Goal: Task Accomplishment & Management: Manage account settings

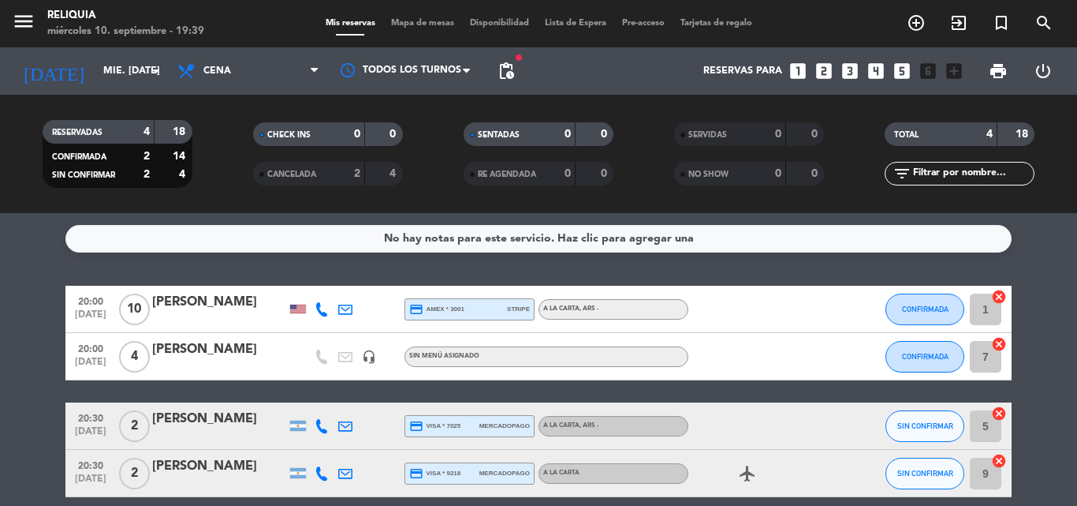
scroll to position [70, 0]
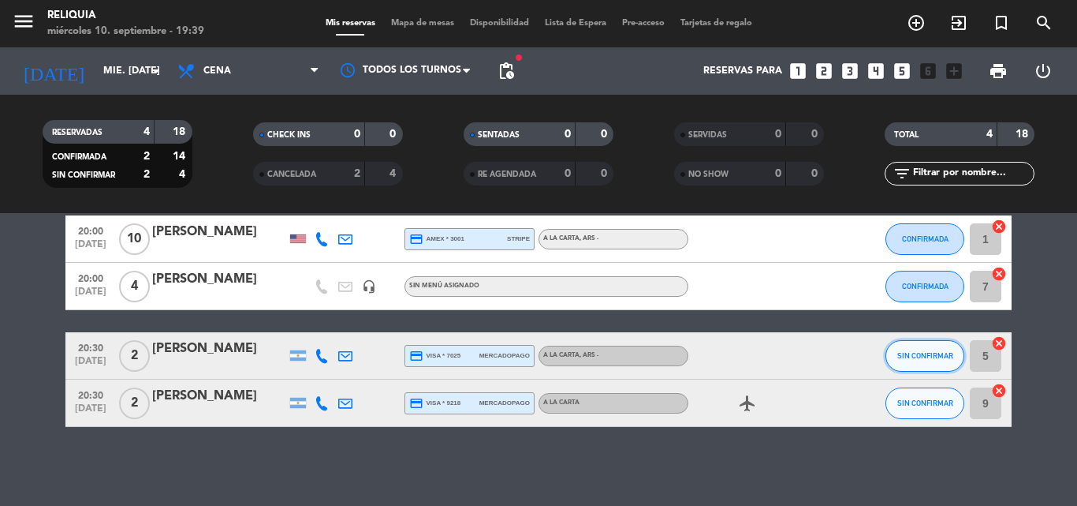
click at [925, 363] on button "SIN CONFIRMAR" at bounding box center [925, 356] width 79 height 32
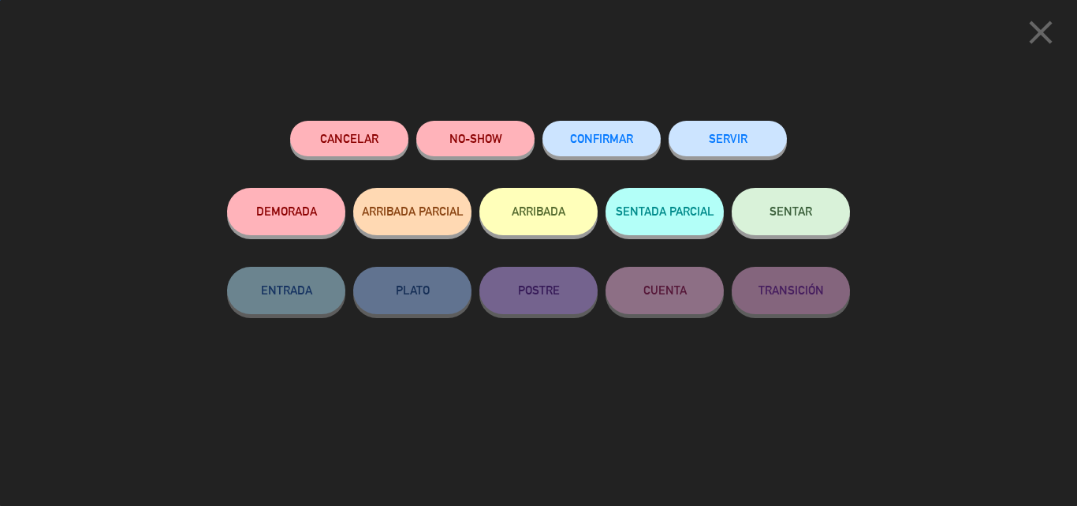
click at [588, 132] on button "CONFIRMAR" at bounding box center [602, 138] width 118 height 35
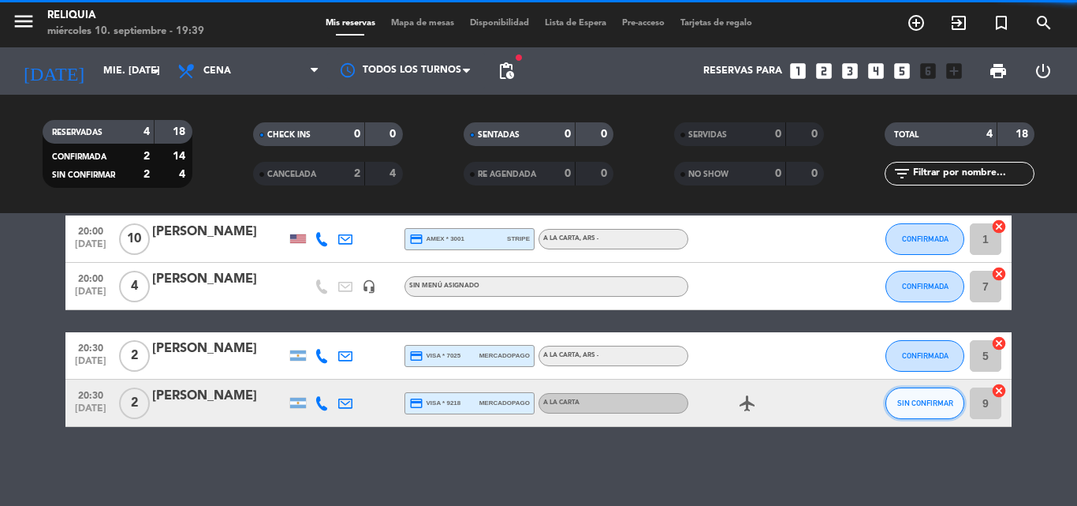
click at [917, 403] on span "SIN CONFIRMAR" at bounding box center [925, 402] width 56 height 9
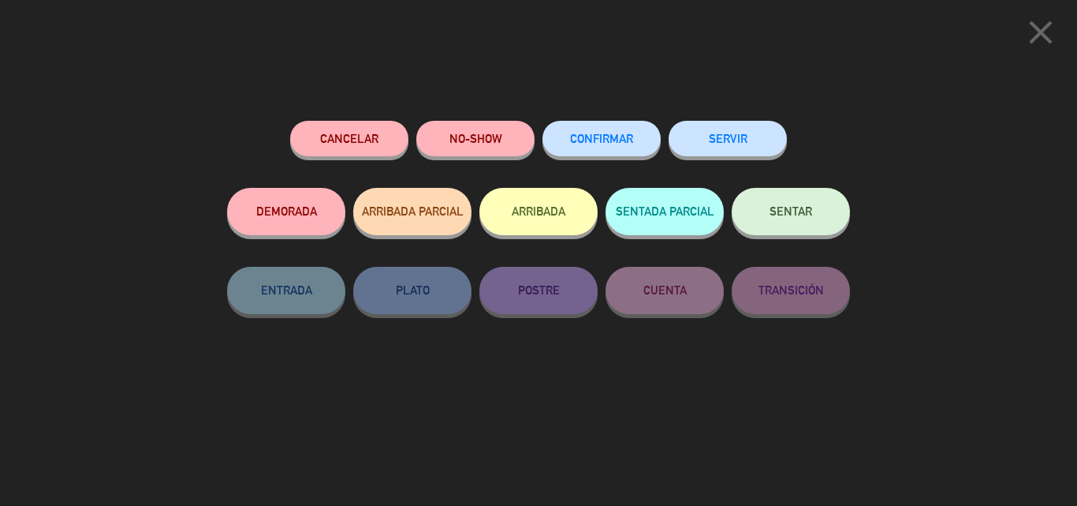
click at [635, 145] on button "CONFIRMAR" at bounding box center [602, 138] width 118 height 35
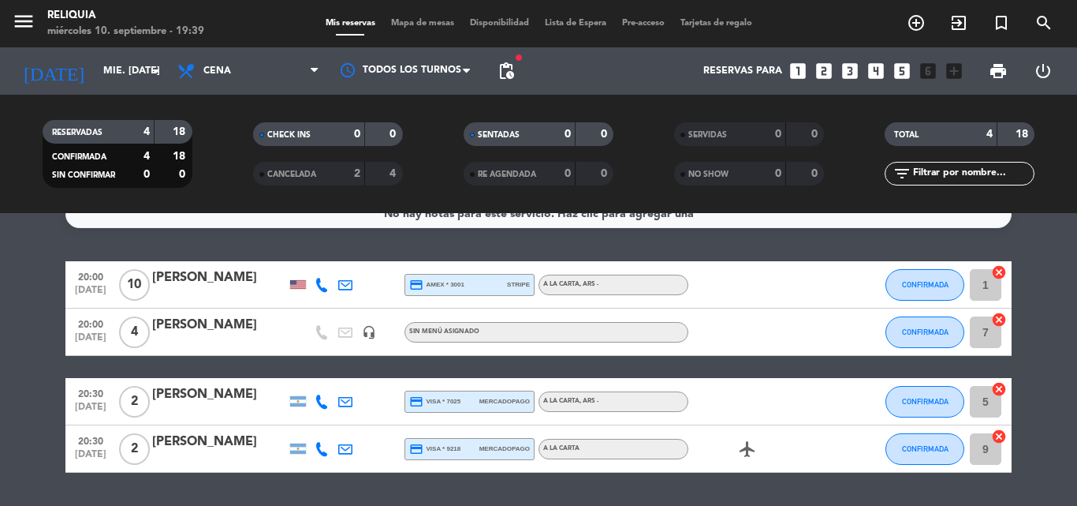
scroll to position [0, 0]
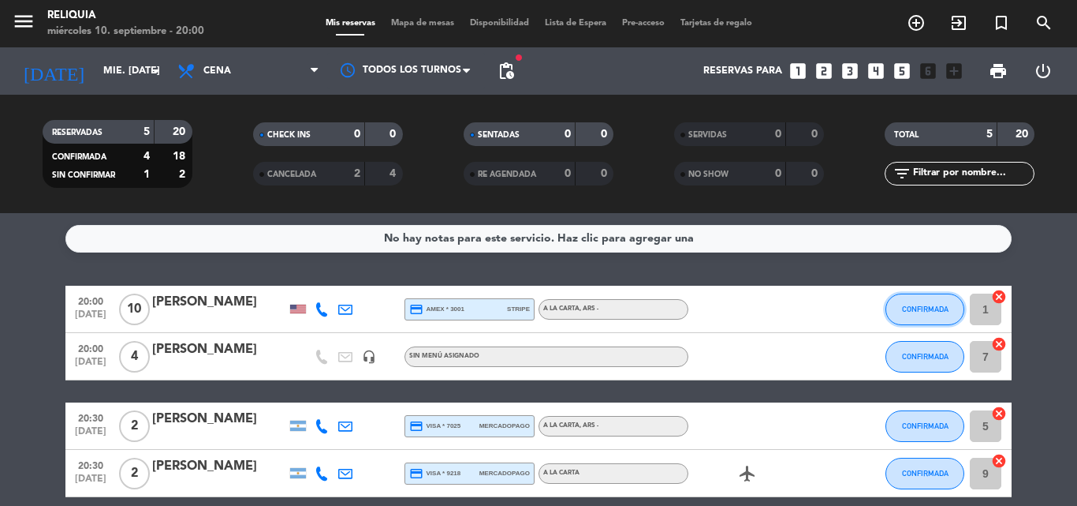
click at [950, 315] on button "CONFIRMADA" at bounding box center [925, 309] width 79 height 32
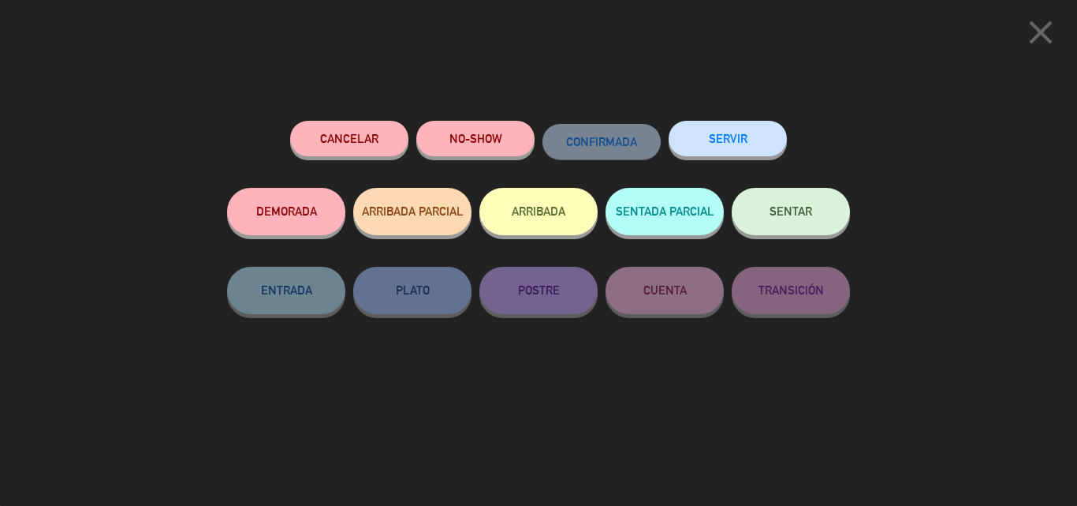
click at [834, 222] on button "SENTAR" at bounding box center [791, 211] width 118 height 47
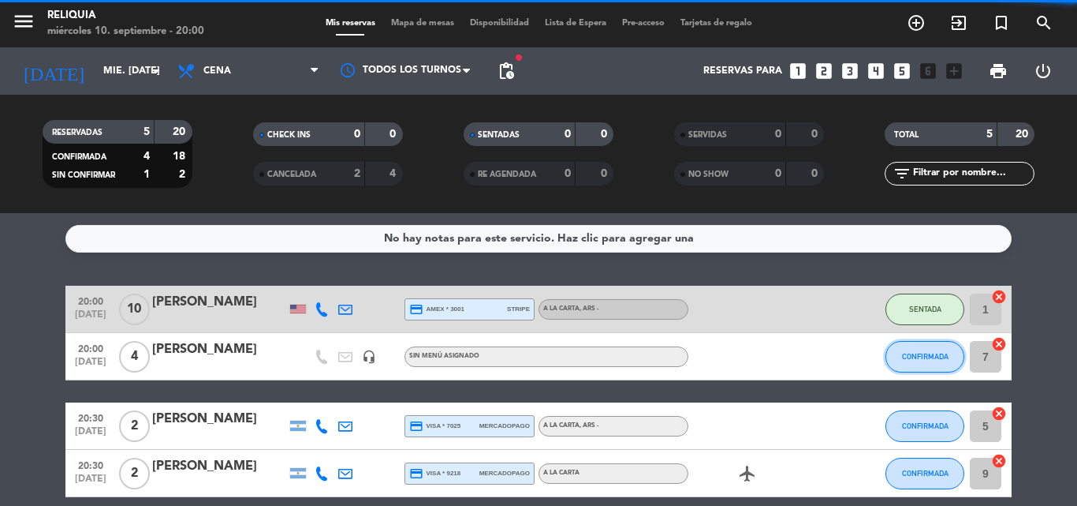
click at [932, 357] on span "CONFIRMADA" at bounding box center [925, 356] width 47 height 9
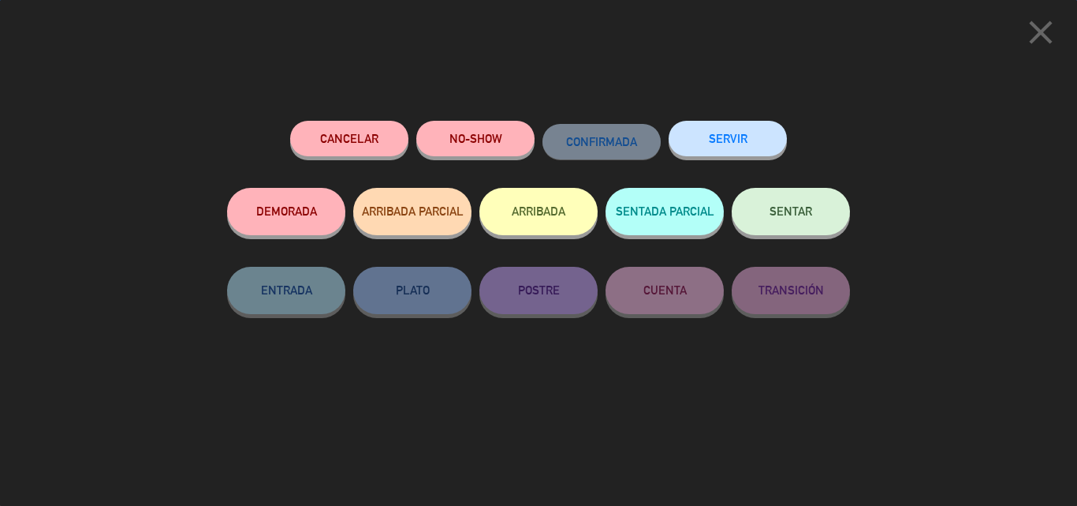
click at [838, 223] on button "SENTAR" at bounding box center [791, 211] width 118 height 47
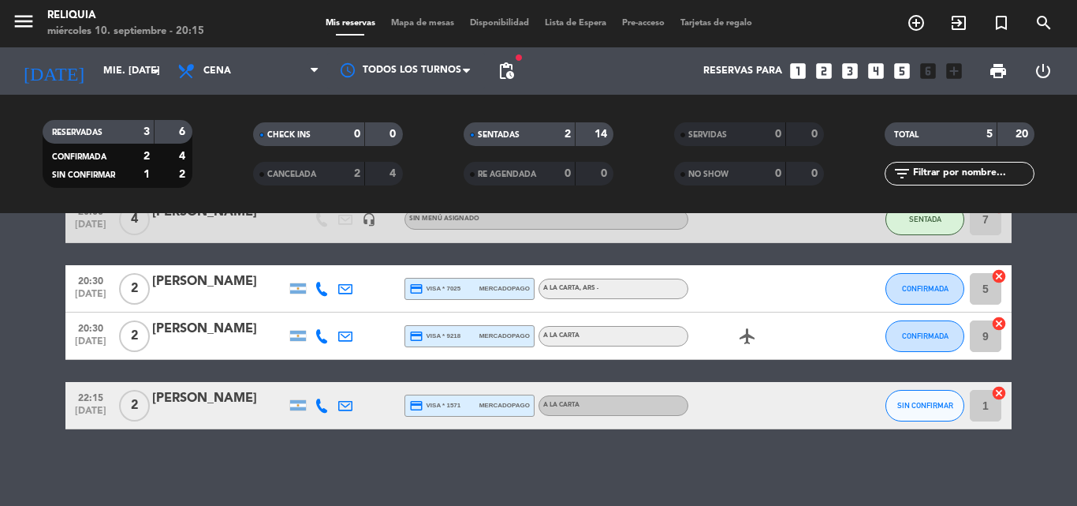
scroll to position [140, 0]
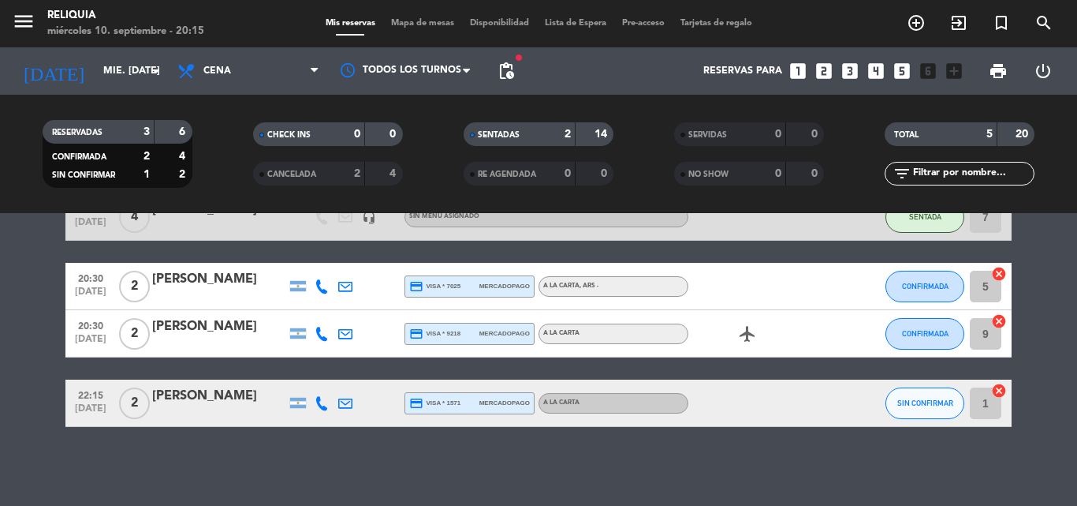
click at [211, 395] on div "[PERSON_NAME]" at bounding box center [219, 396] width 134 height 21
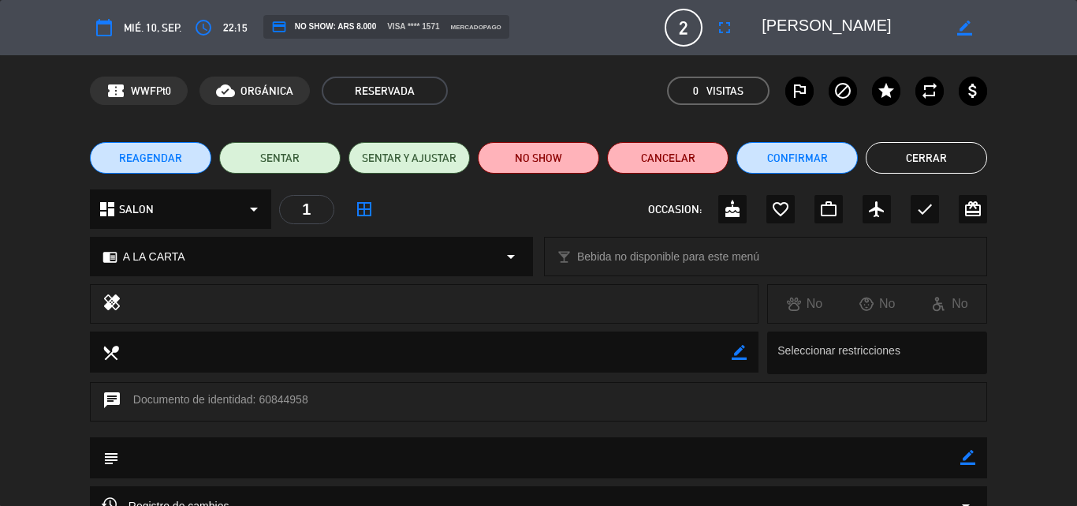
click at [909, 153] on button "Cerrar" at bounding box center [926, 158] width 121 height 32
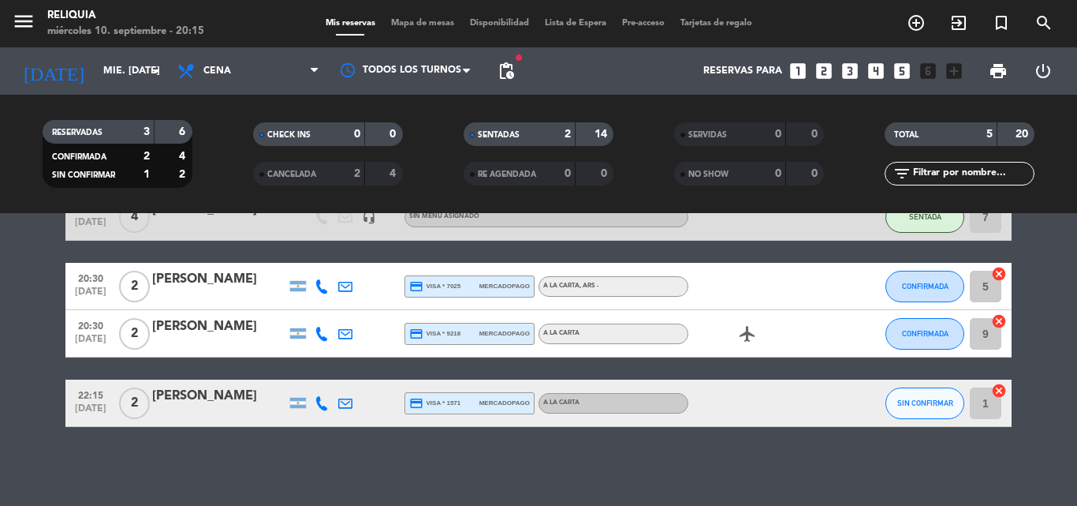
click at [208, 390] on div "[PERSON_NAME]" at bounding box center [219, 396] width 134 height 21
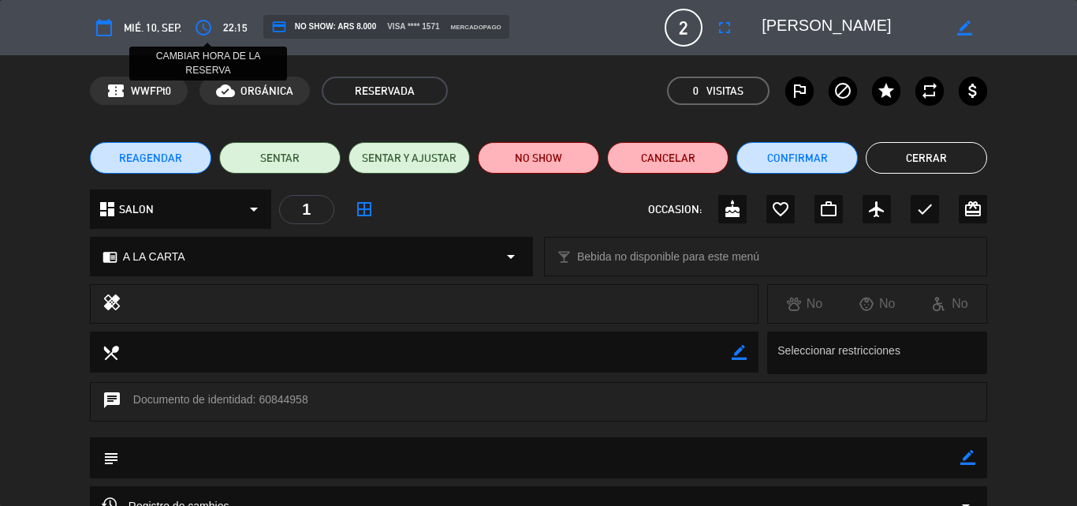
click at [196, 34] on icon "access_time" at bounding box center [203, 27] width 19 height 19
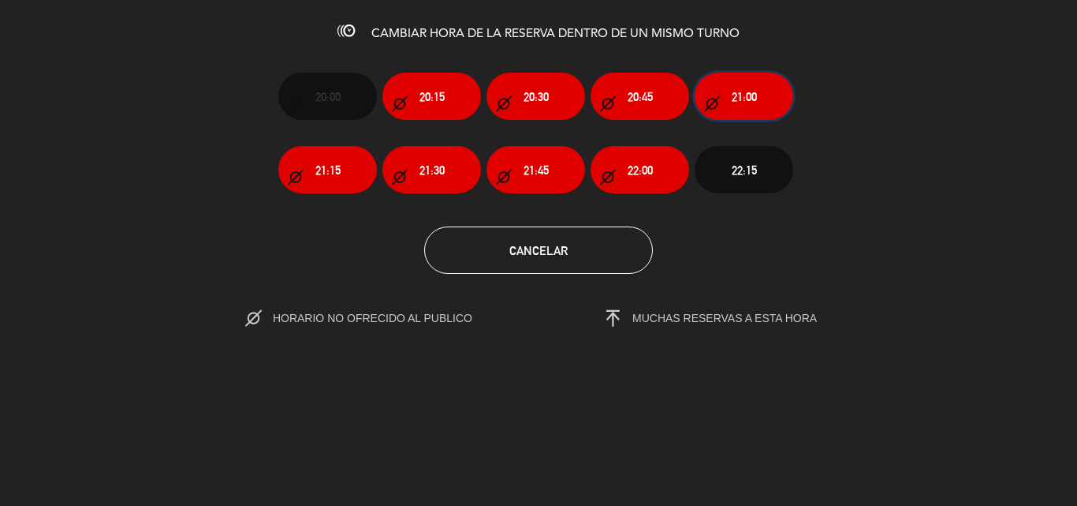
click at [735, 99] on span "21:00" at bounding box center [744, 97] width 25 height 18
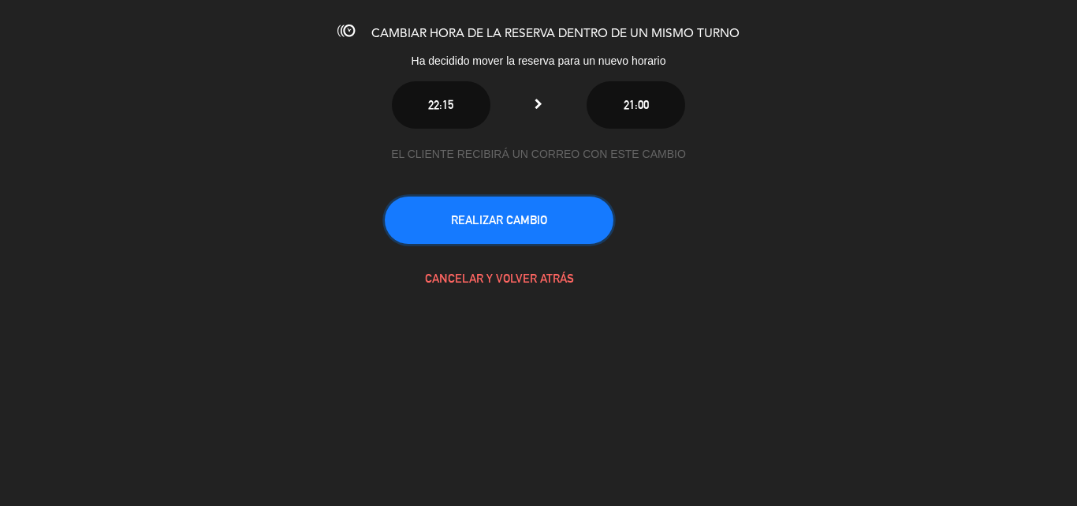
click at [565, 233] on button "REALIZAR CAMBIO" at bounding box center [499, 219] width 229 height 47
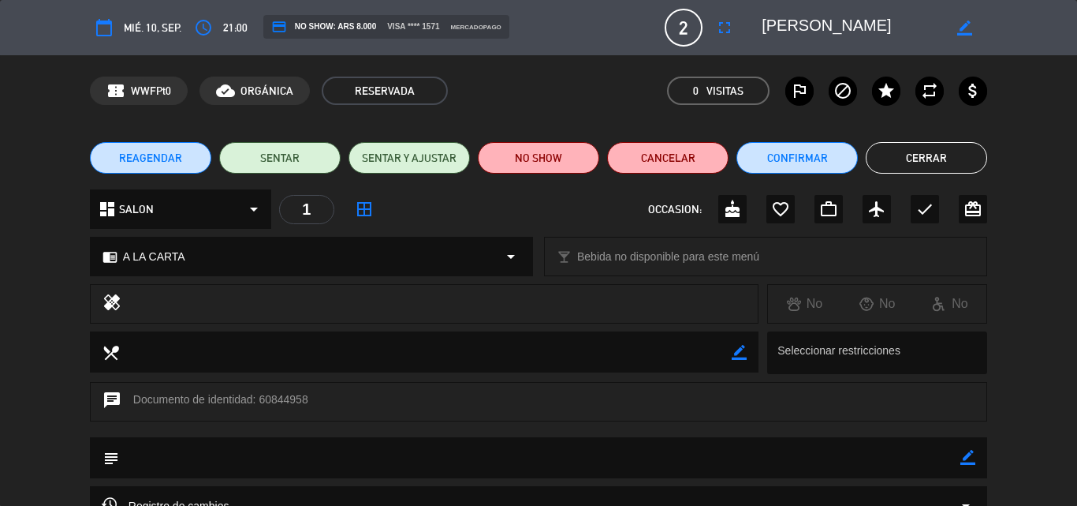
click at [976, 162] on button "Cerrar" at bounding box center [926, 158] width 121 height 32
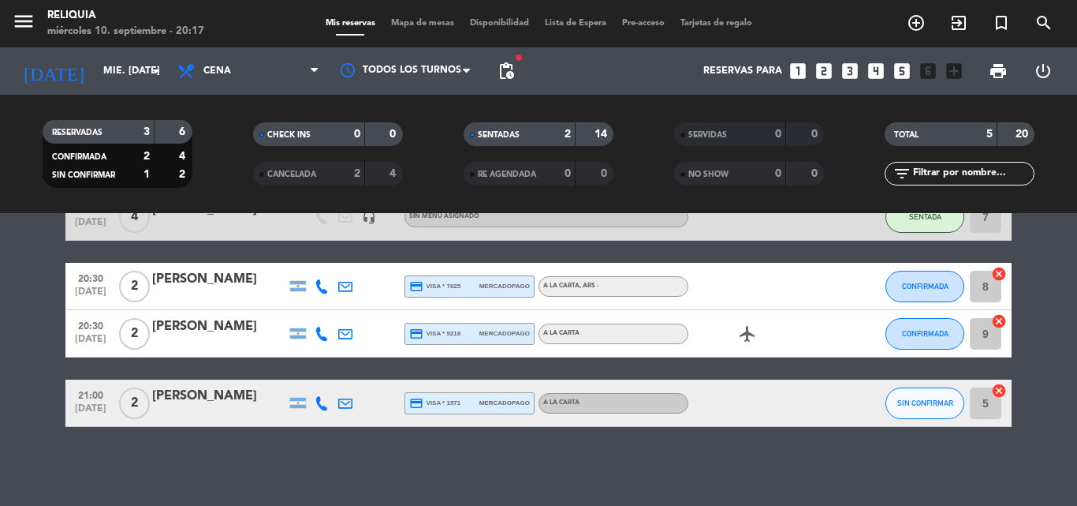
click at [0, 383] on bookings-row "20:00 [DATE] [PERSON_NAME] credit_card amex * 3001 stripe A LA CARTA , ARS - SE…" at bounding box center [538, 286] width 1077 height 281
click at [822, 74] on icon "looks_two" at bounding box center [824, 71] width 21 height 21
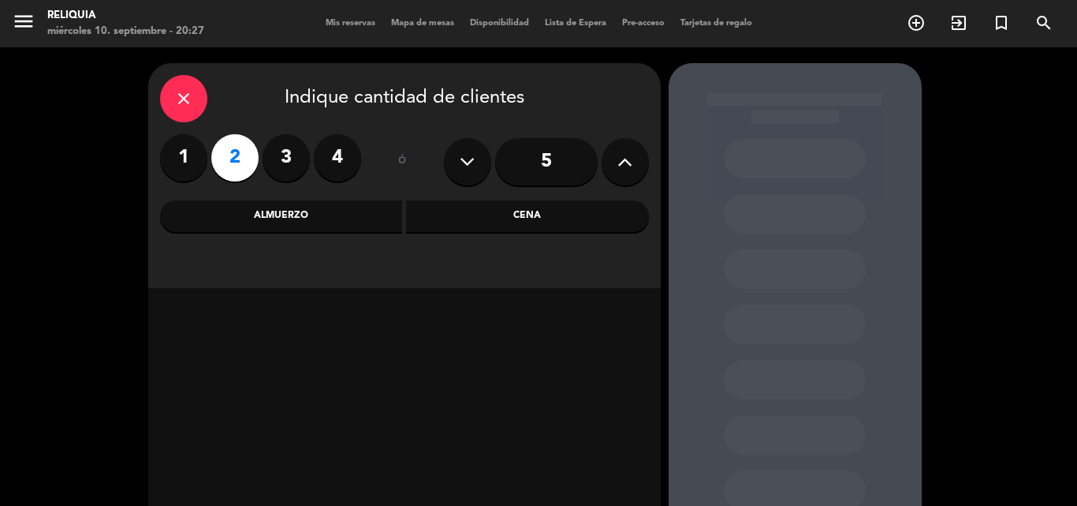
click at [477, 211] on div "Cena" at bounding box center [527, 216] width 243 height 32
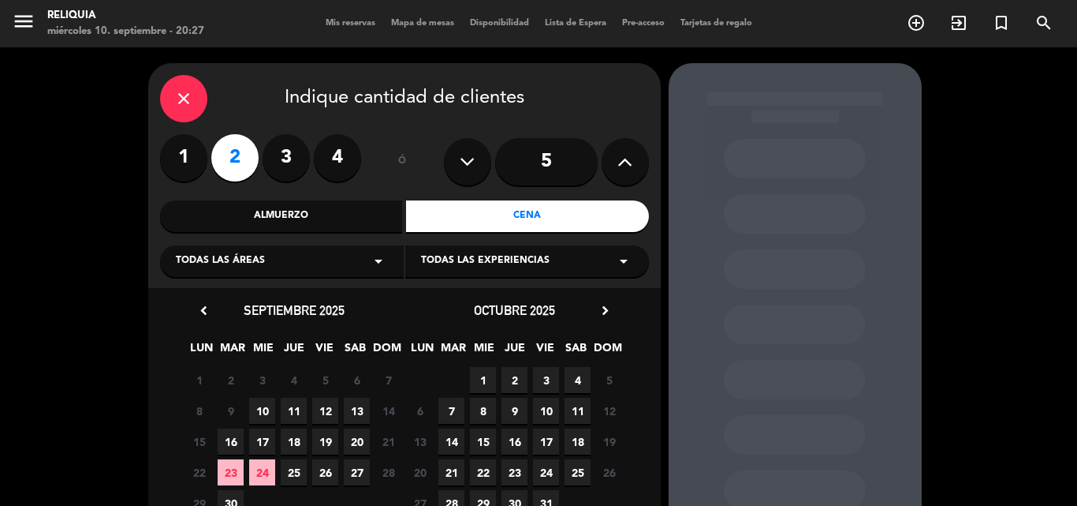
click at [263, 409] on span "10" at bounding box center [262, 410] width 26 height 26
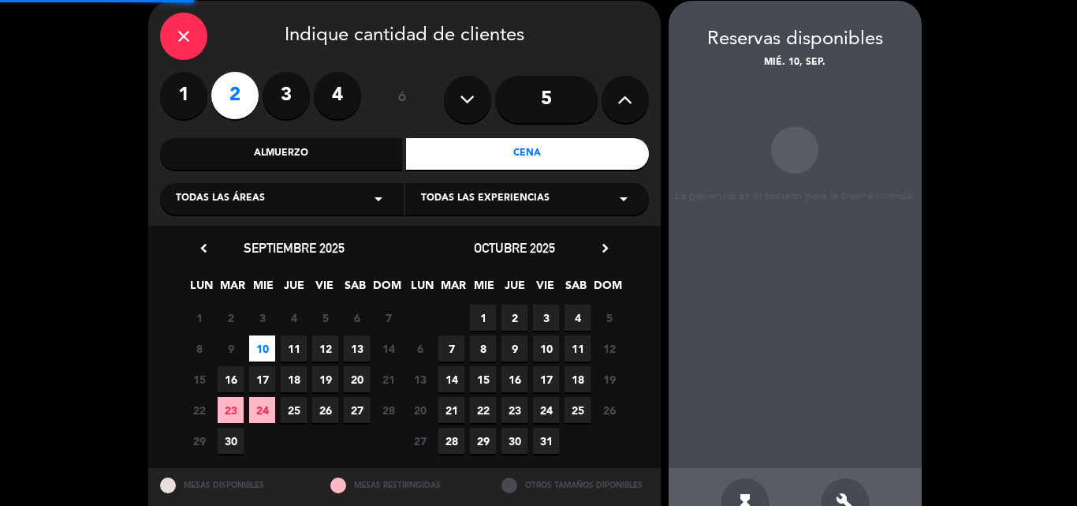
scroll to position [63, 0]
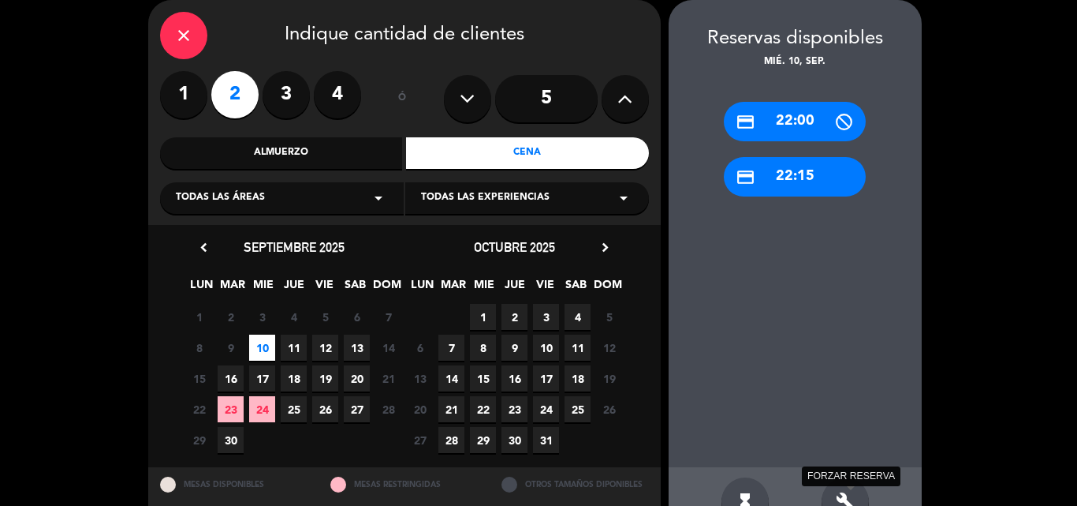
click at [846, 498] on icon "build" at bounding box center [845, 500] width 19 height 19
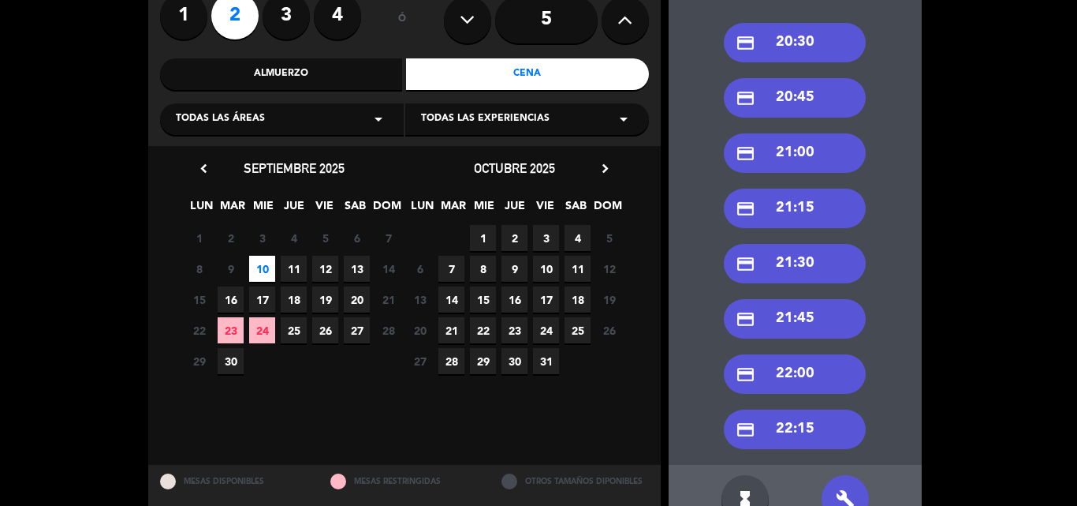
click at [813, 135] on div "credit_card 21:00" at bounding box center [795, 152] width 142 height 39
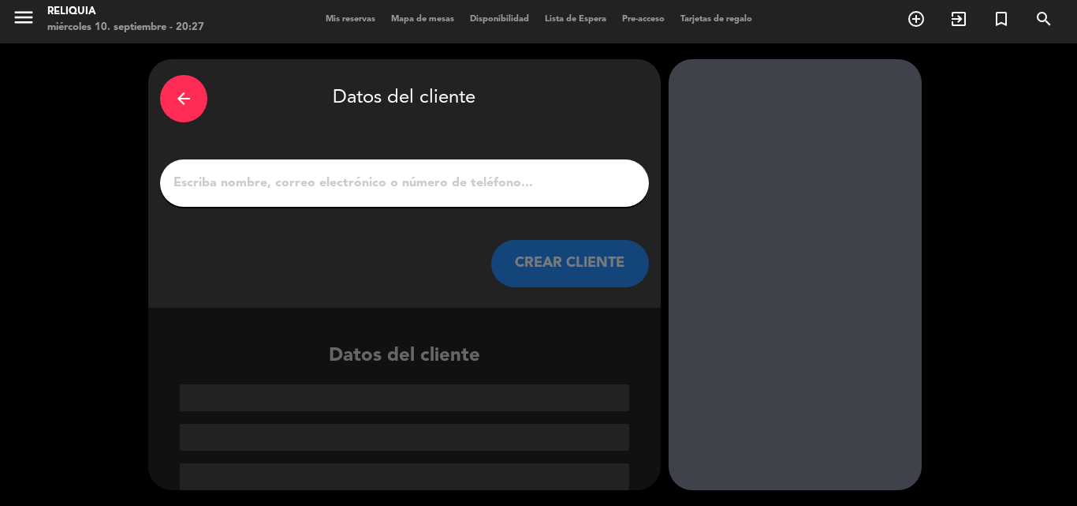
scroll to position [4, 0]
click at [360, 193] on input "1" at bounding box center [404, 183] width 465 height 22
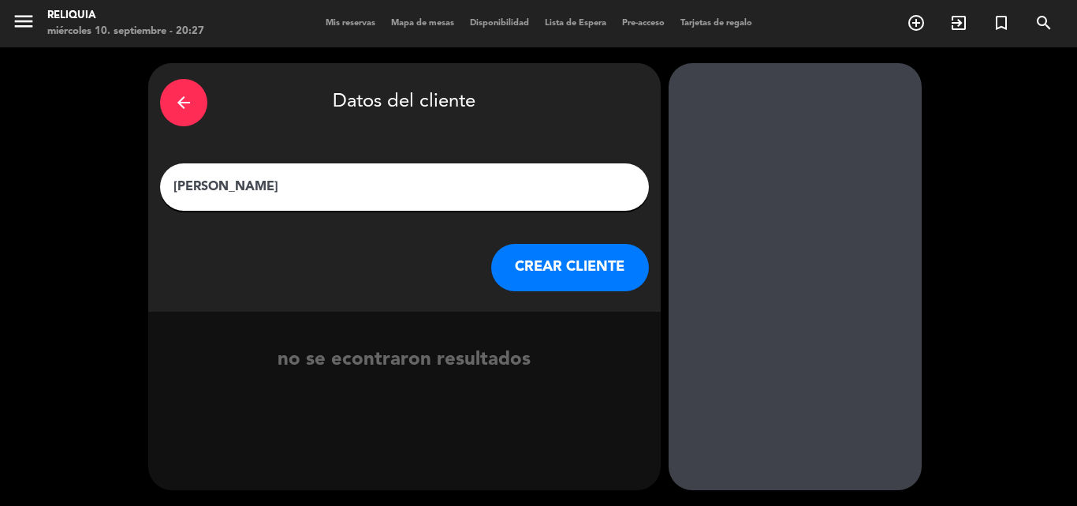
type input "[PERSON_NAME]"
click at [528, 271] on button "CREAR CLIENTE" at bounding box center [570, 267] width 158 height 47
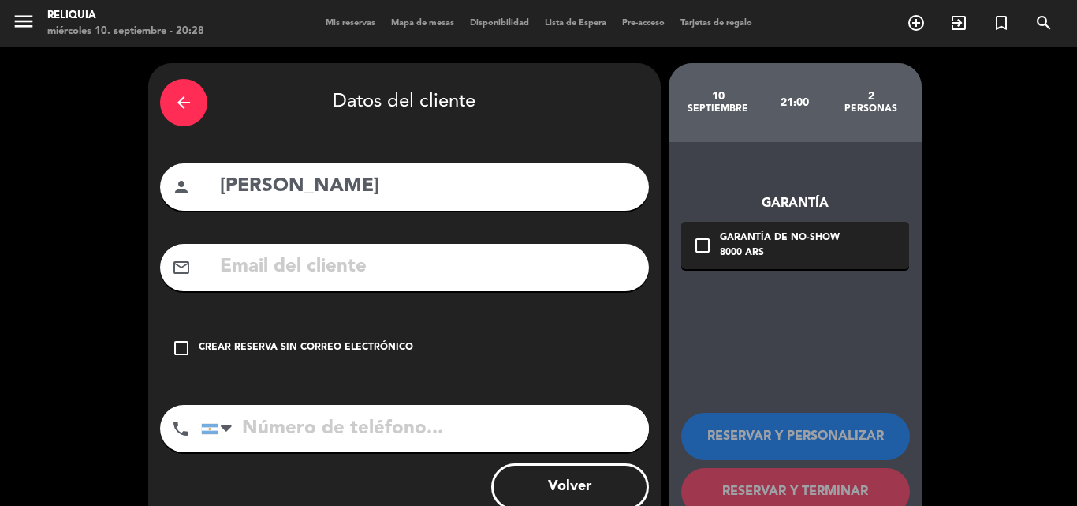
click at [315, 431] on input "tel" at bounding box center [425, 428] width 448 height 47
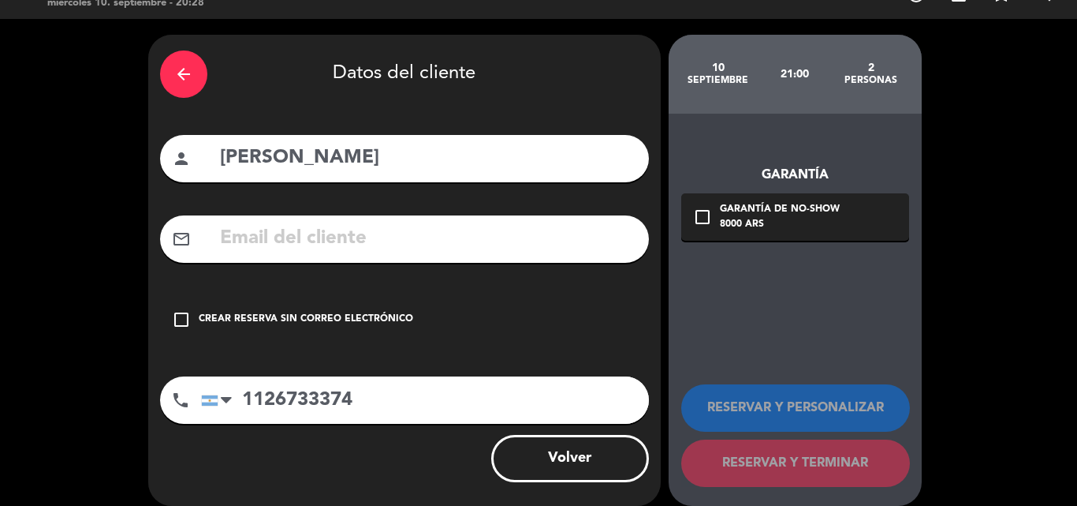
scroll to position [44, 0]
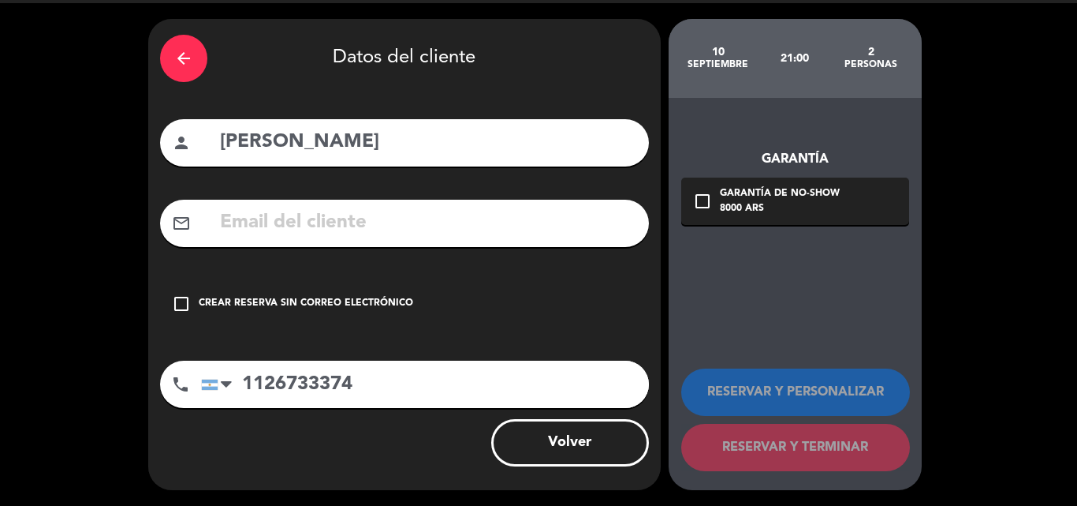
type input "1126733374"
click at [253, 305] on div "Crear reserva sin correo electrónico" at bounding box center [306, 304] width 215 height 16
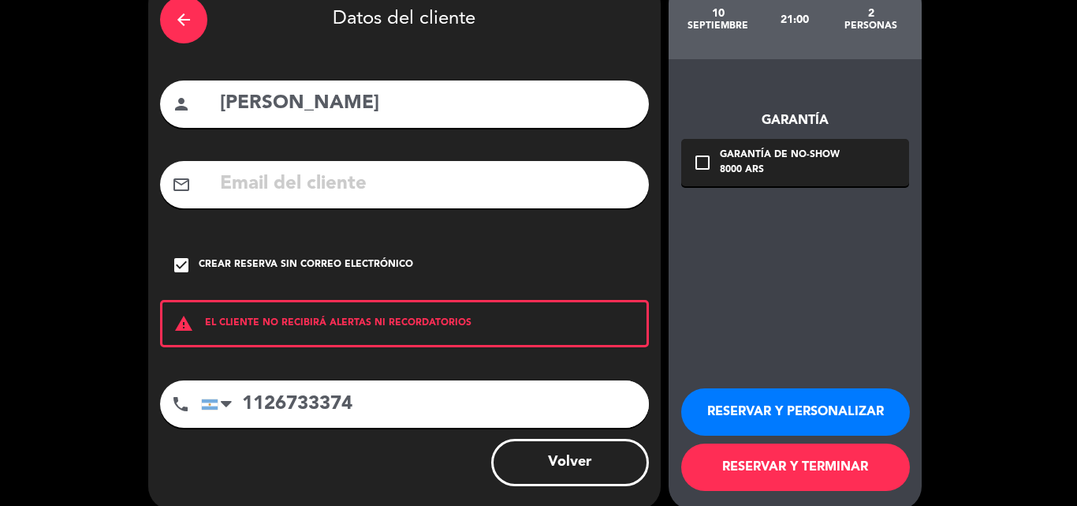
scroll to position [103, 0]
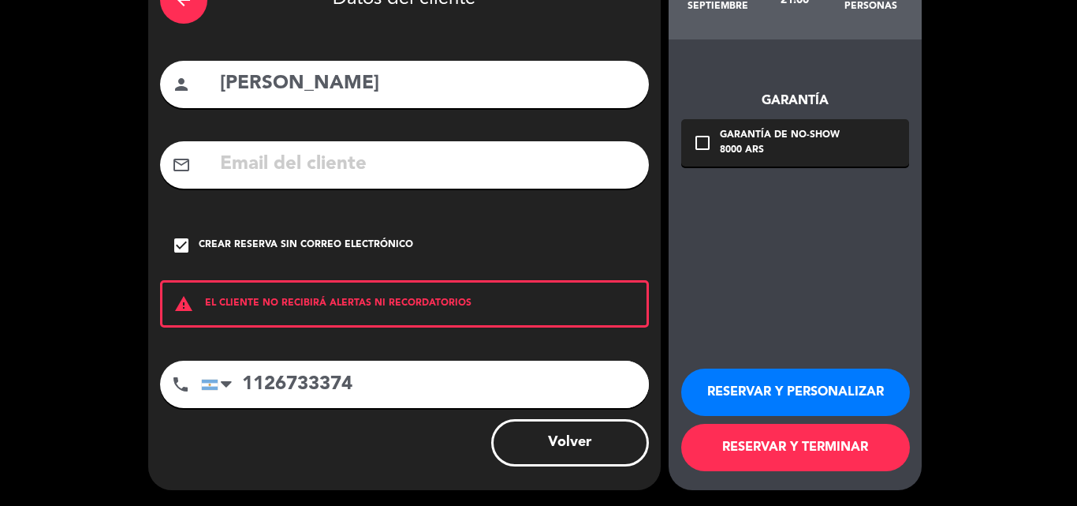
click at [754, 452] on button "RESERVAR Y TERMINAR" at bounding box center [795, 446] width 229 height 47
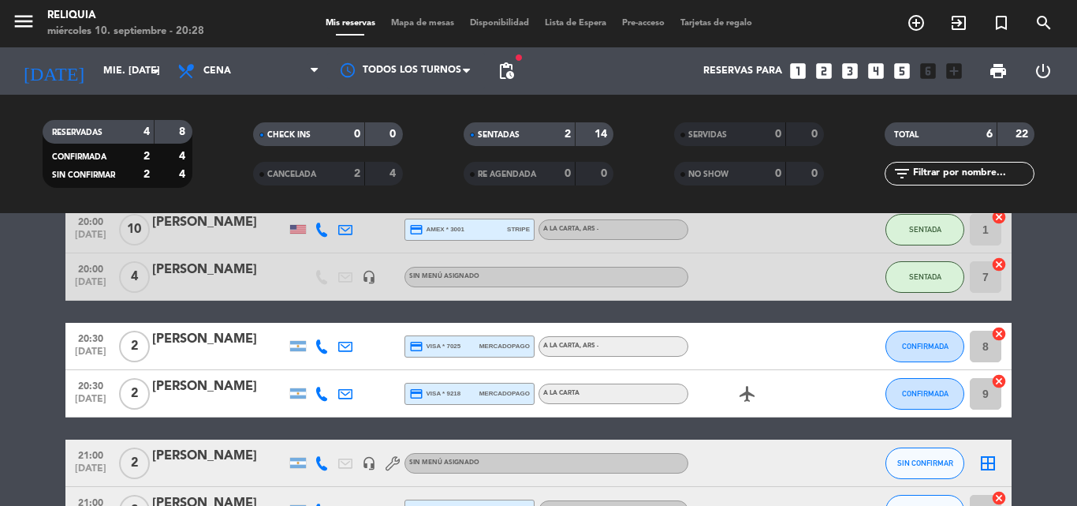
scroll to position [158, 0]
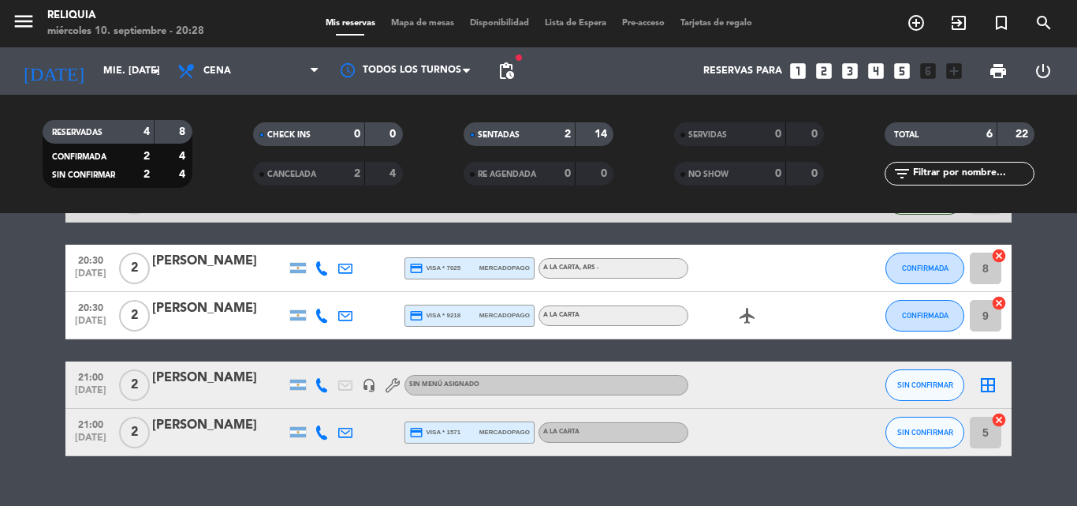
click at [986, 376] on icon "border_all" at bounding box center [988, 384] width 19 height 19
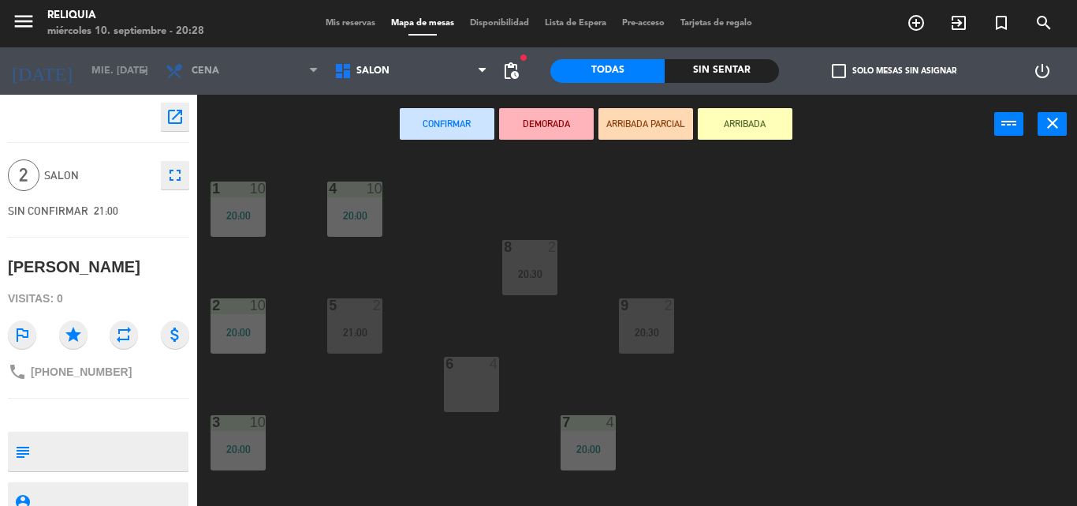
click at [467, 391] on div "6 4" at bounding box center [471, 383] width 55 height 55
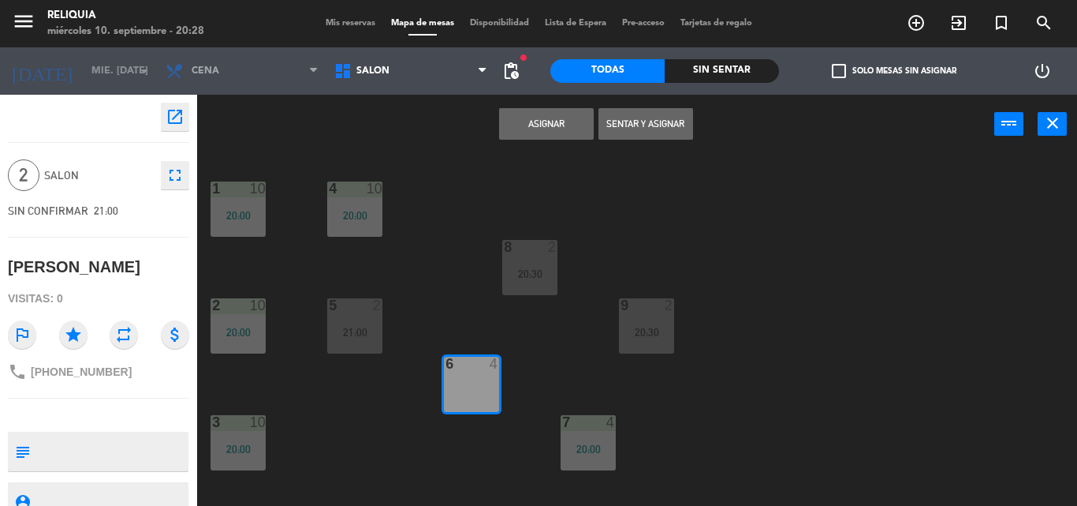
click at [566, 121] on button "Asignar" at bounding box center [546, 124] width 95 height 32
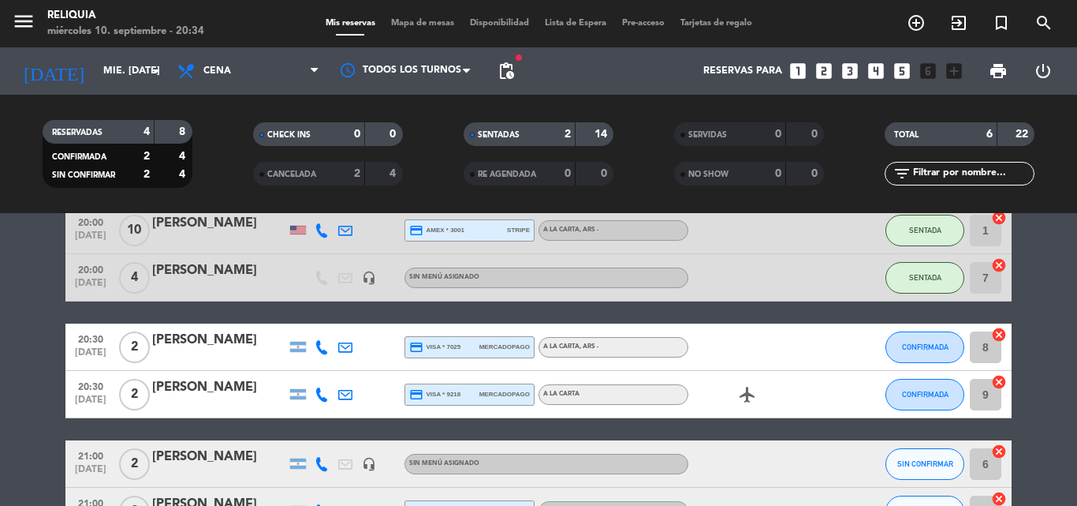
scroll to position [158, 0]
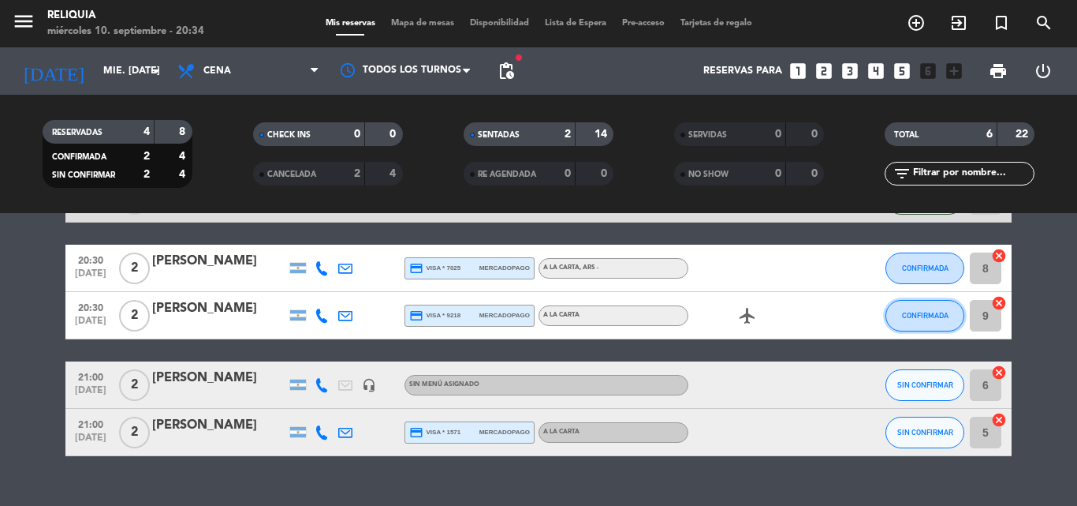
click at [887, 308] on button "CONFIRMADA" at bounding box center [925, 316] width 79 height 32
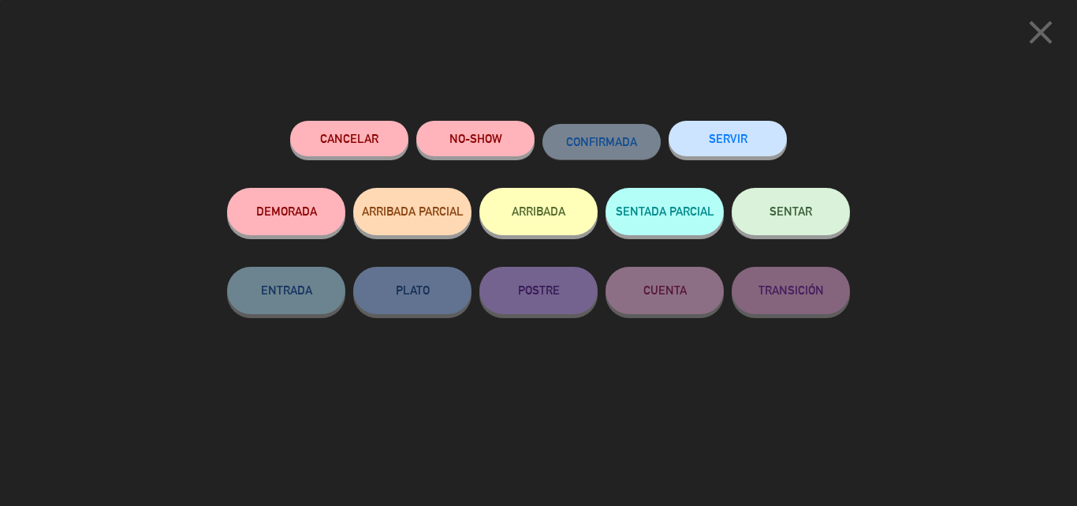
click at [784, 211] on span "SENTAR" at bounding box center [791, 210] width 43 height 13
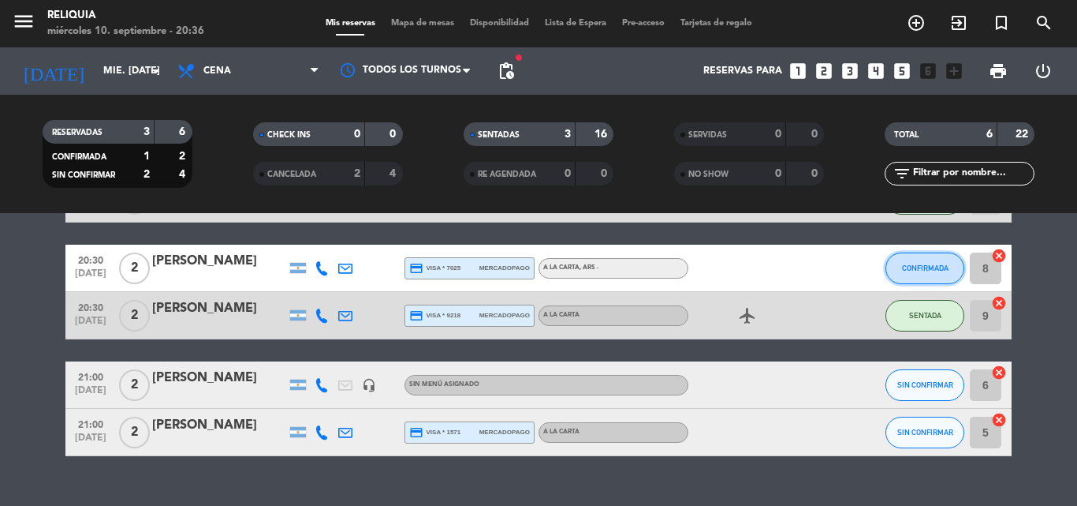
click at [941, 274] on button "CONFIRMADA" at bounding box center [925, 268] width 79 height 32
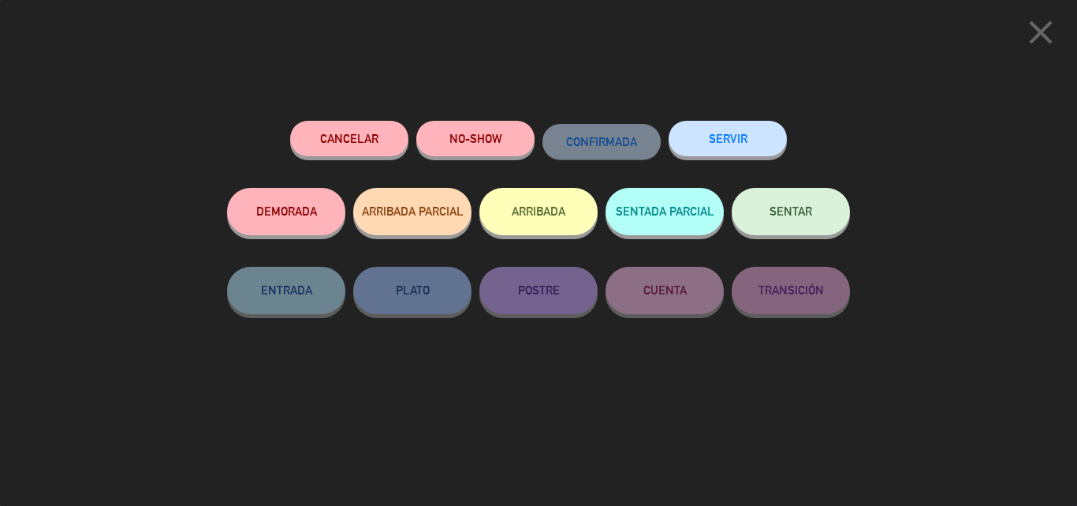
click at [764, 191] on button "SENTAR" at bounding box center [791, 211] width 118 height 47
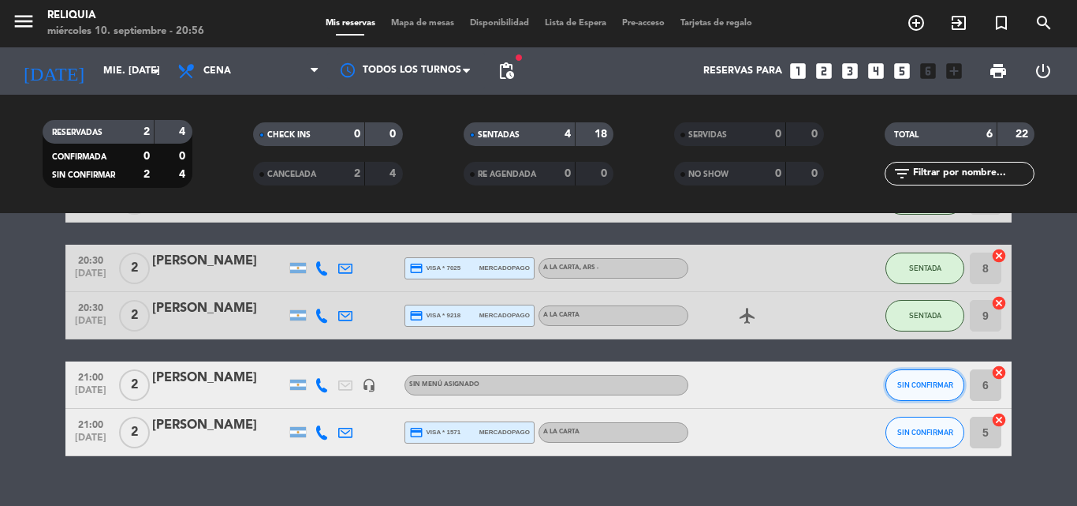
click at [933, 393] on button "SIN CONFIRMAR" at bounding box center [925, 385] width 79 height 32
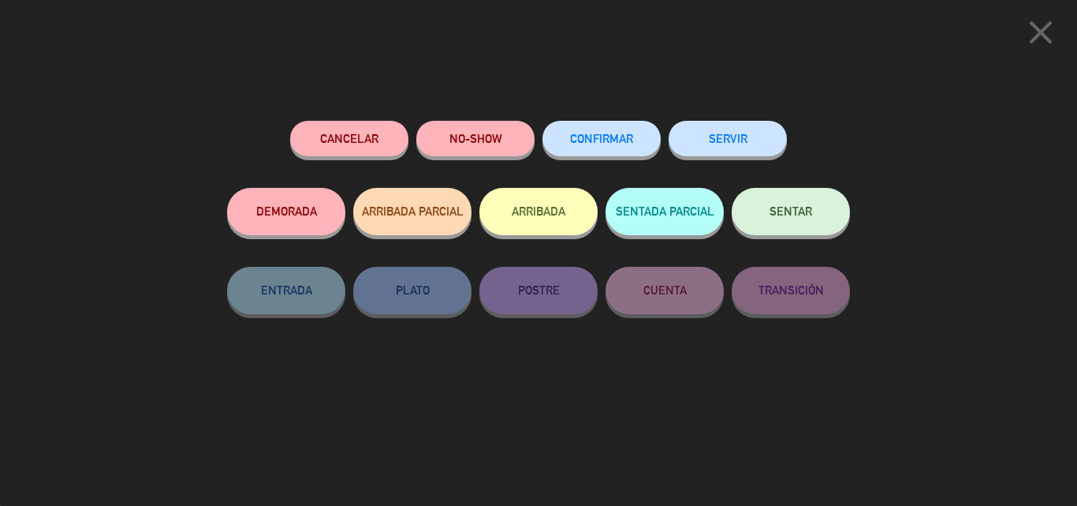
click at [763, 210] on button "SENTAR" at bounding box center [791, 211] width 118 height 47
